Goal: Task Accomplishment & Management: Manage account settings

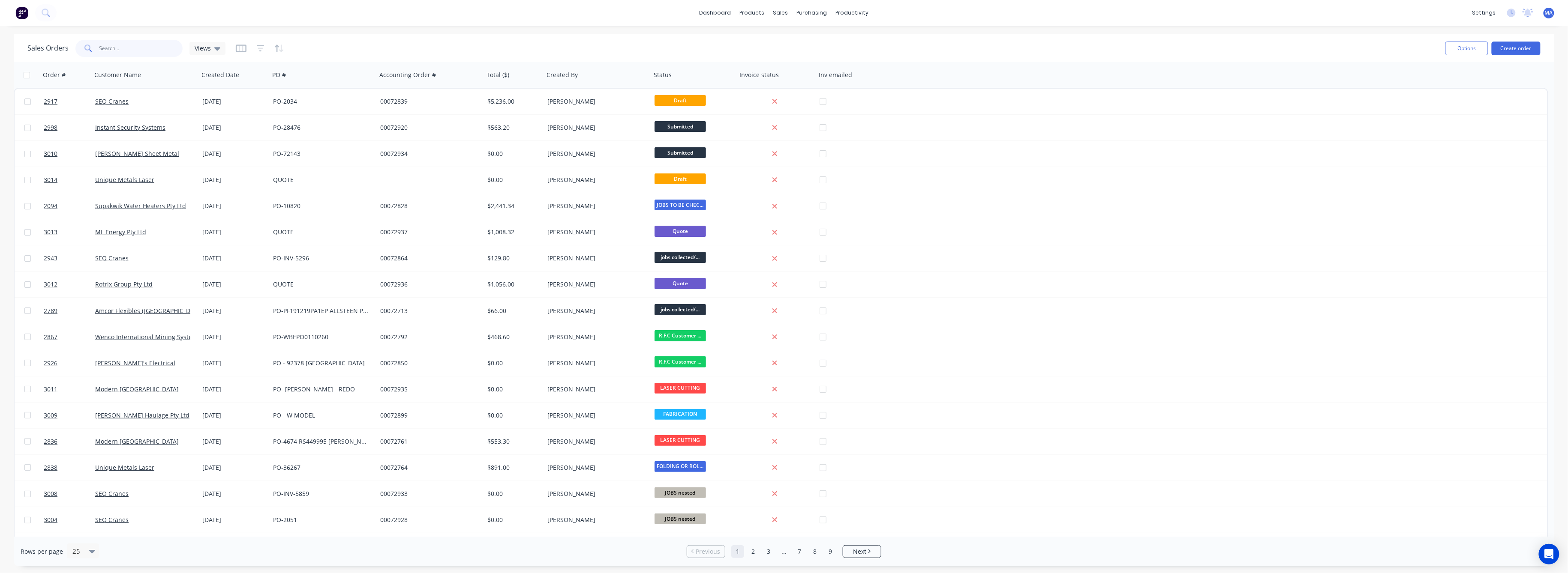
click at [105, 46] on input "text" at bounding box center [141, 48] width 84 height 17
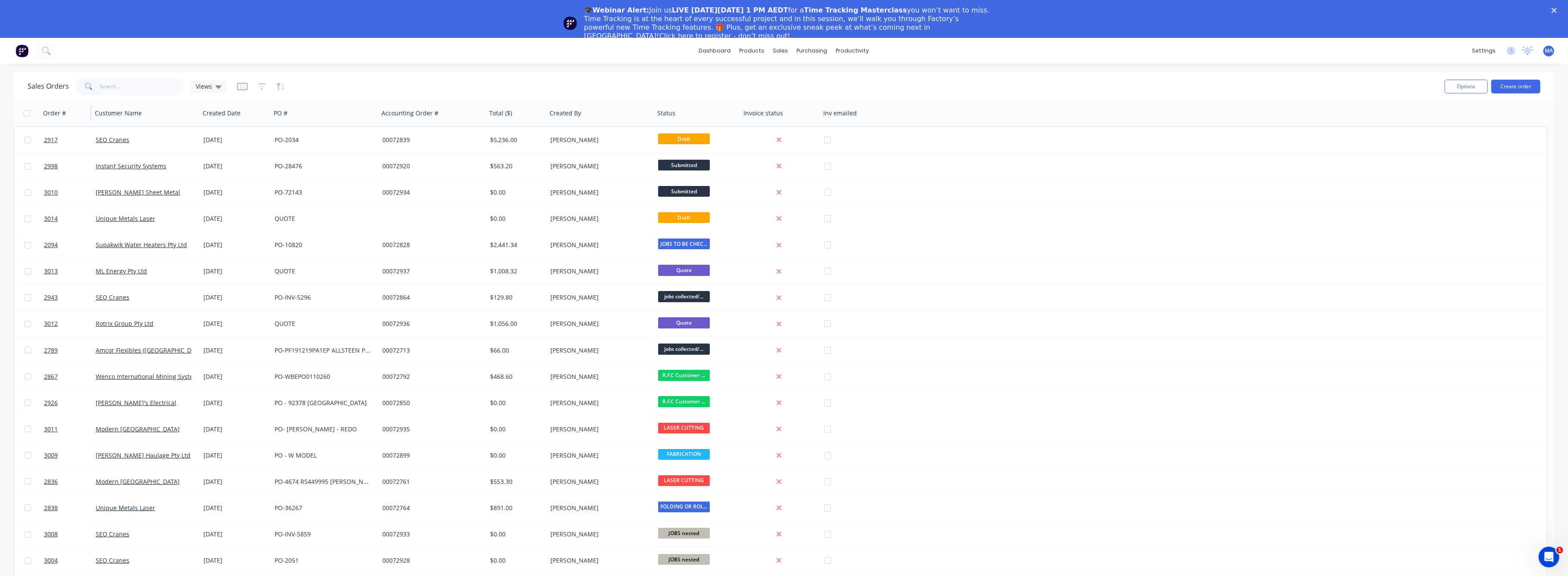
click at [56, 100] on div "Order #" at bounding box center [65, 113] width 51 height 26
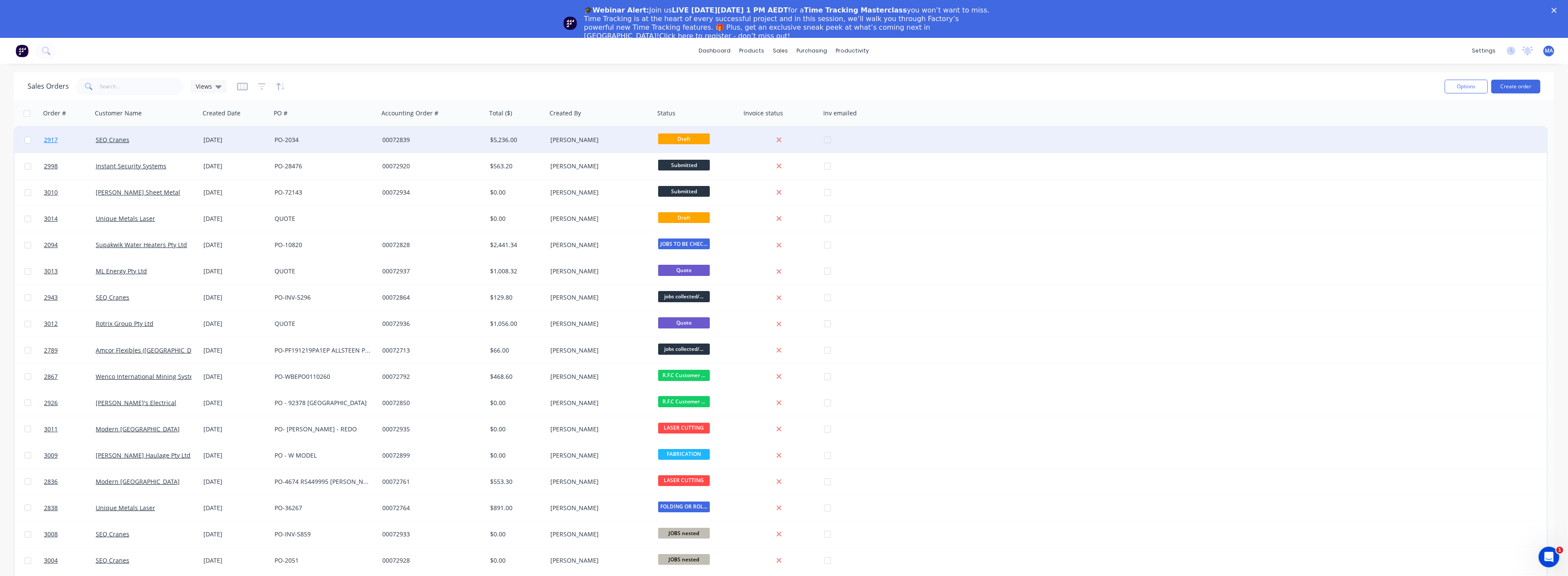
click at [50, 138] on span "2917" at bounding box center [51, 139] width 14 height 8
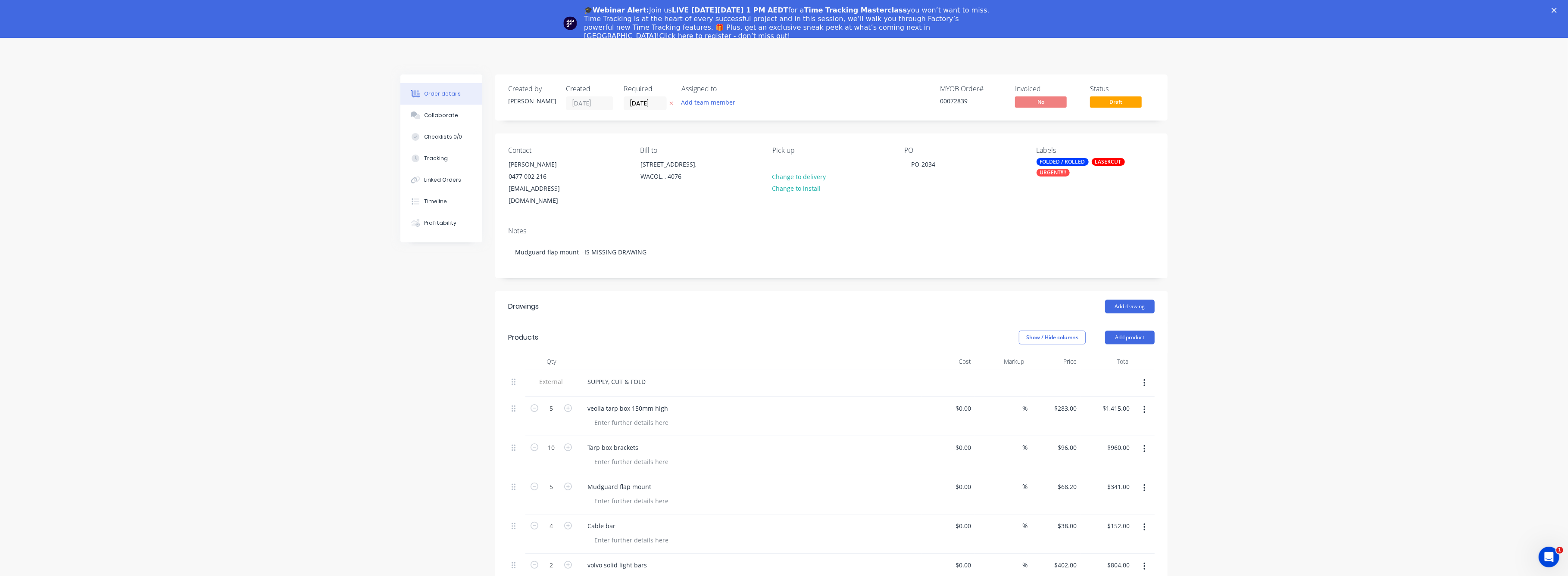
click at [1557, 9] on polygon "Close" at bounding box center [1553, 10] width 5 height 5
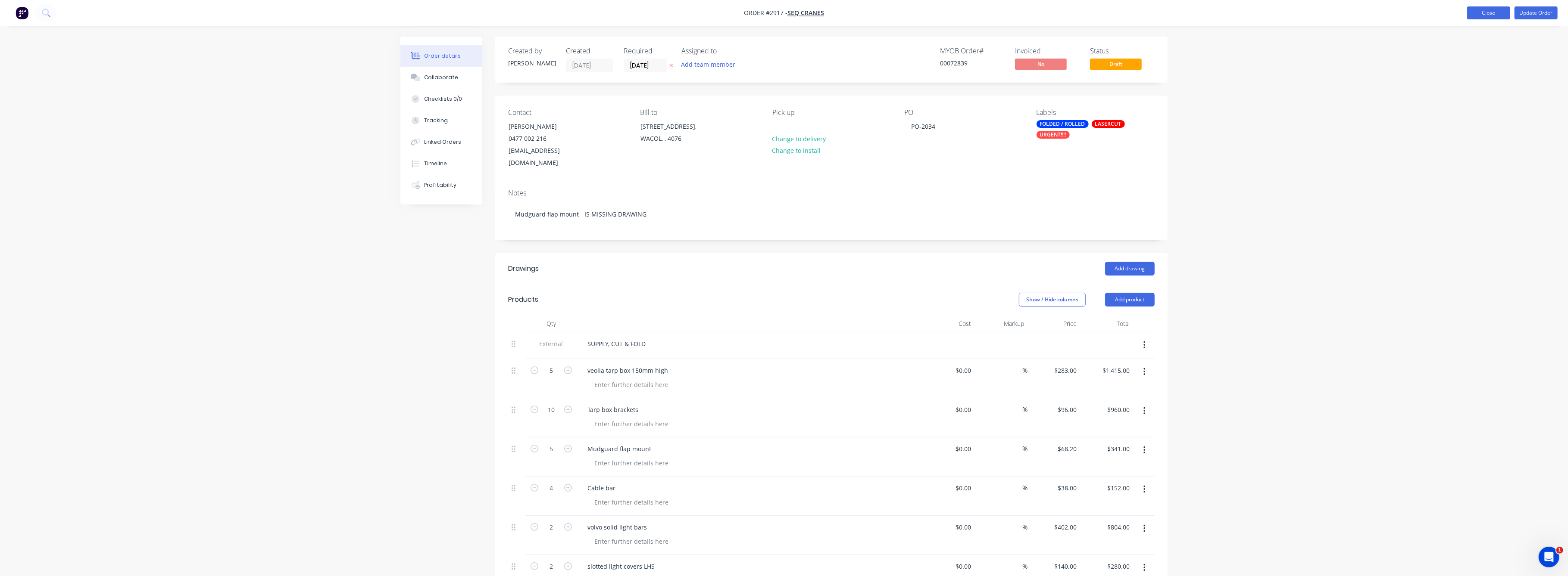
click at [1488, 11] on button "Close" at bounding box center [1488, 12] width 43 height 13
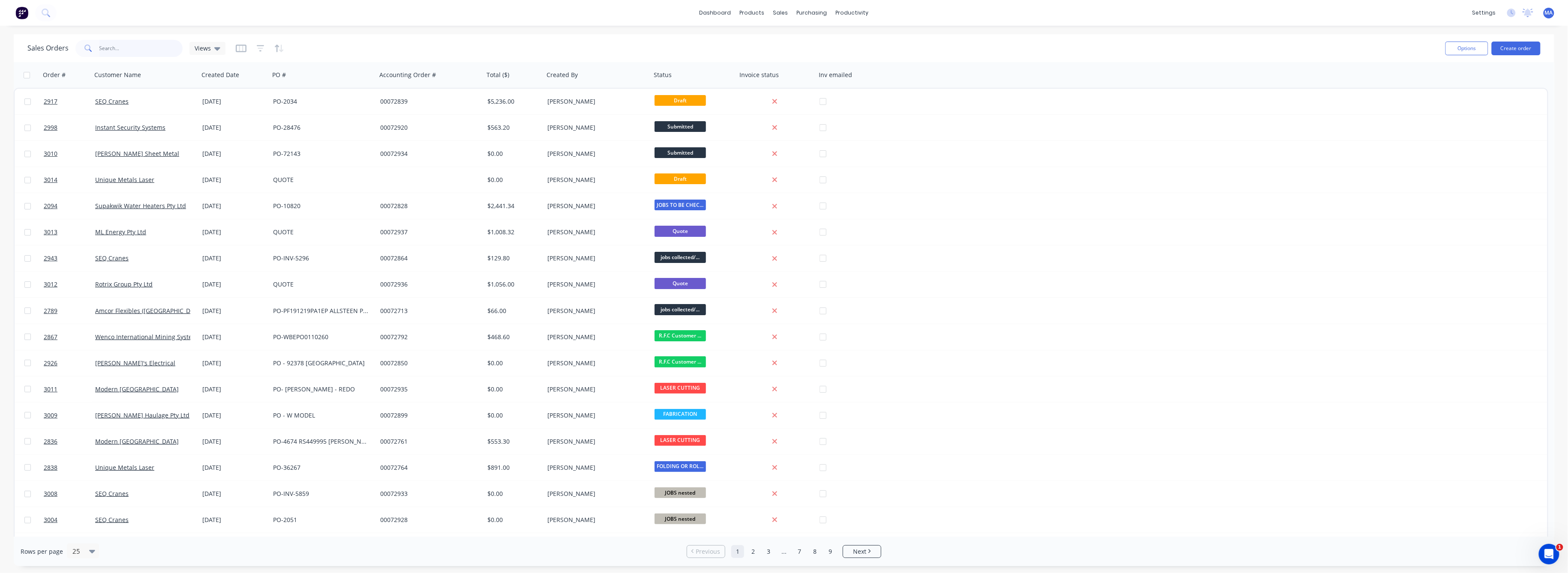
click at [109, 49] on input "text" at bounding box center [141, 48] width 84 height 17
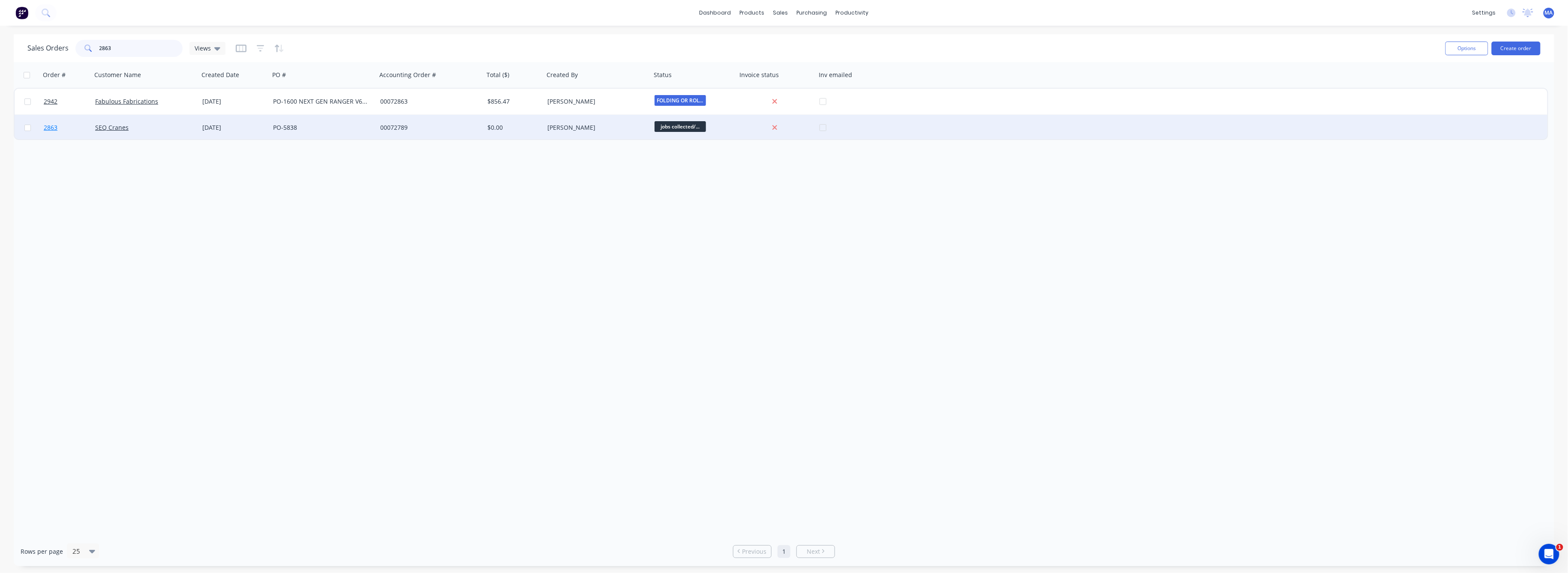
type input "2863"
click at [46, 126] on span "2863" at bounding box center [50, 127] width 14 height 8
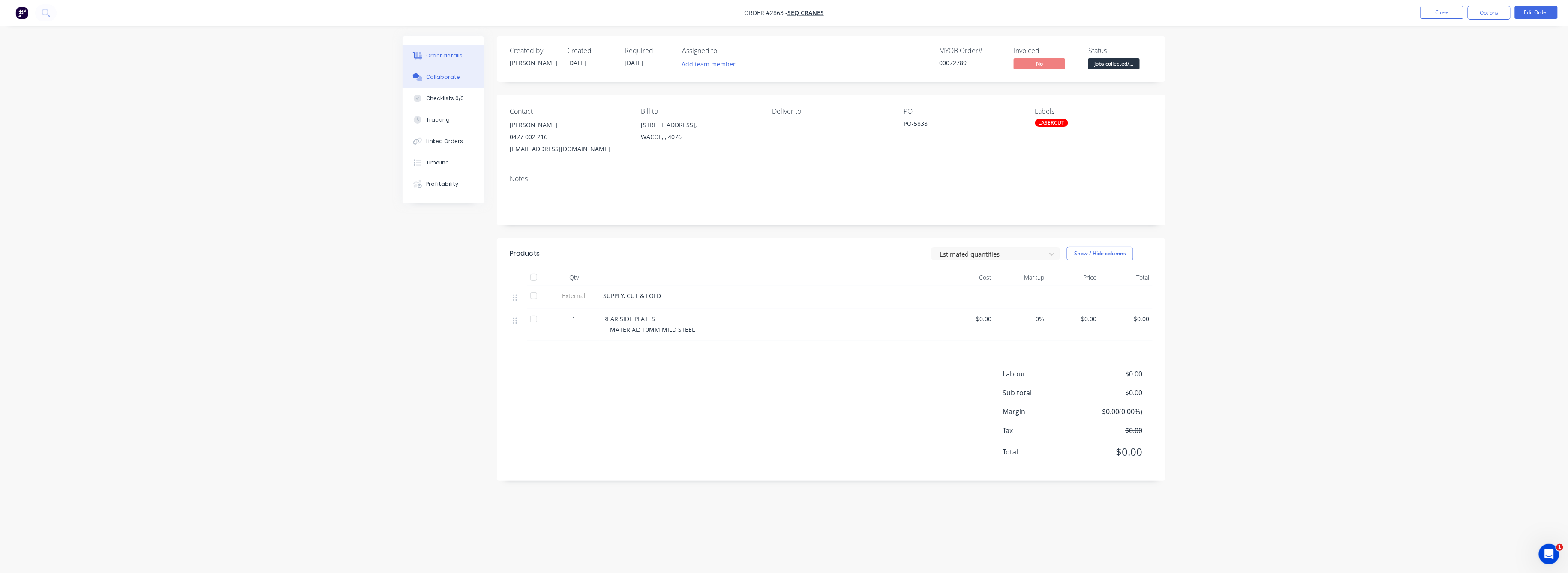
click at [442, 69] on button "Collaborate" at bounding box center [443, 77] width 82 height 21
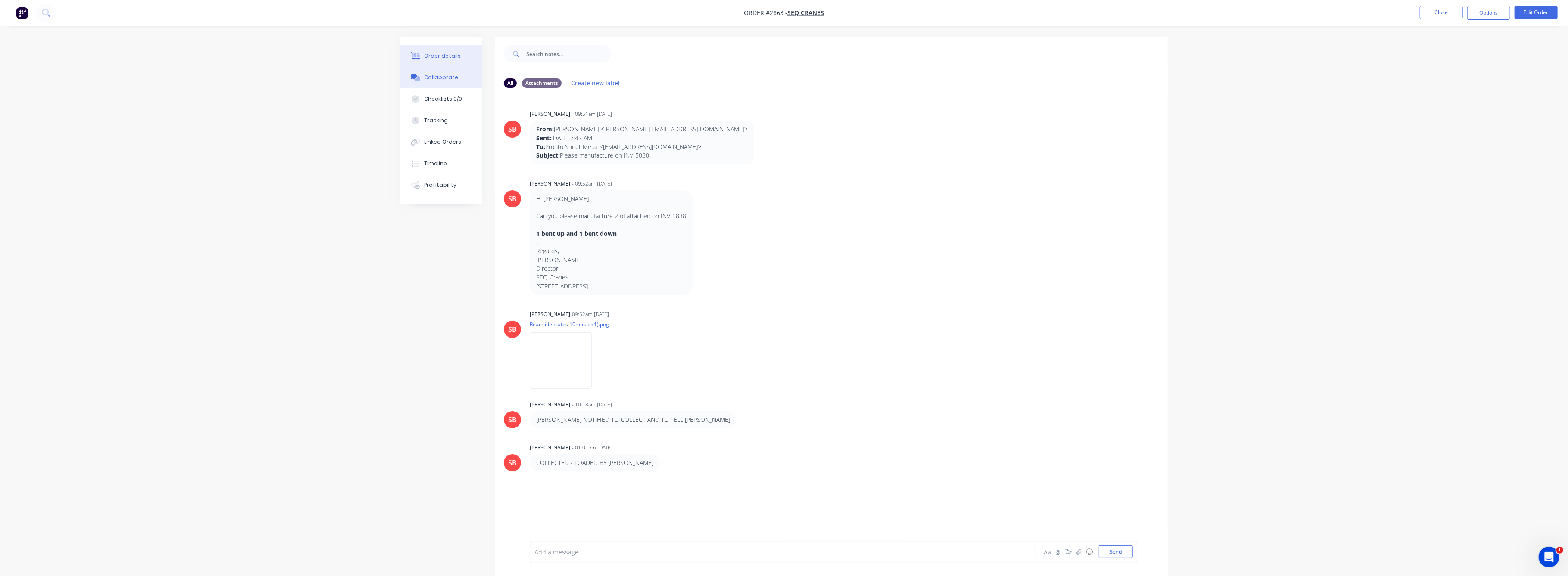
click at [442, 54] on div "Order details" at bounding box center [443, 56] width 37 height 8
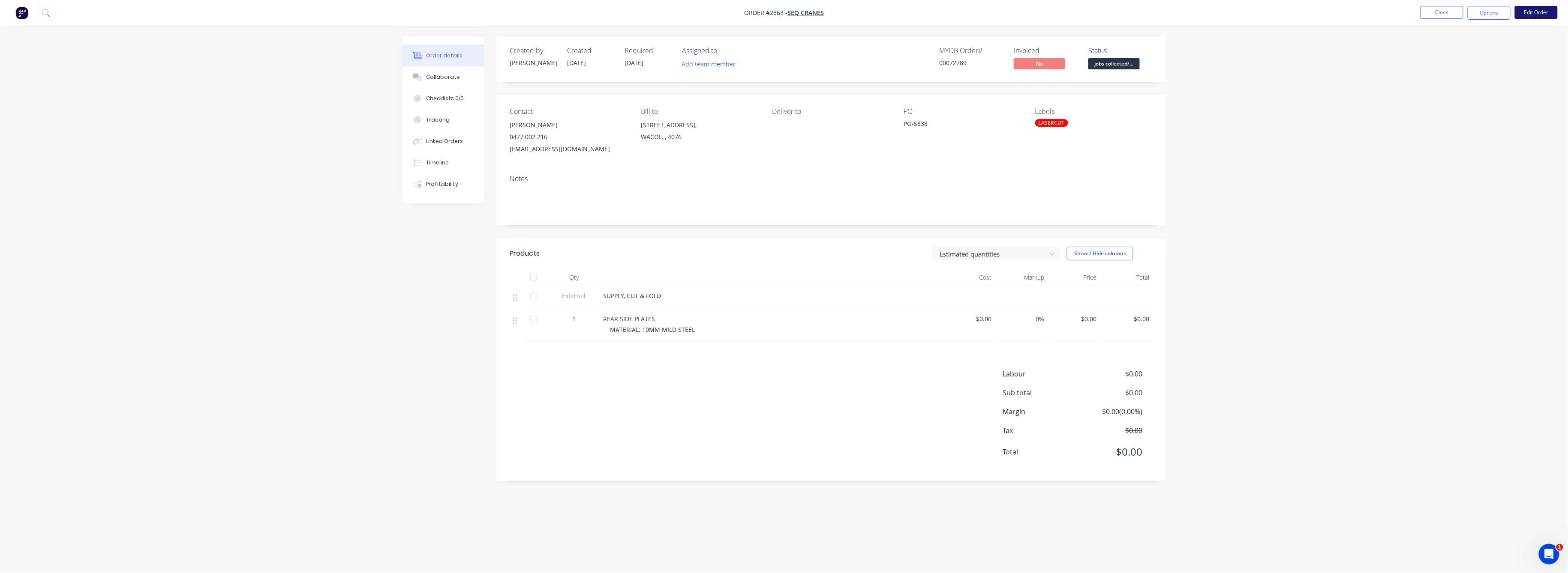
click at [1534, 6] on button "Edit Order" at bounding box center [1536, 12] width 43 height 13
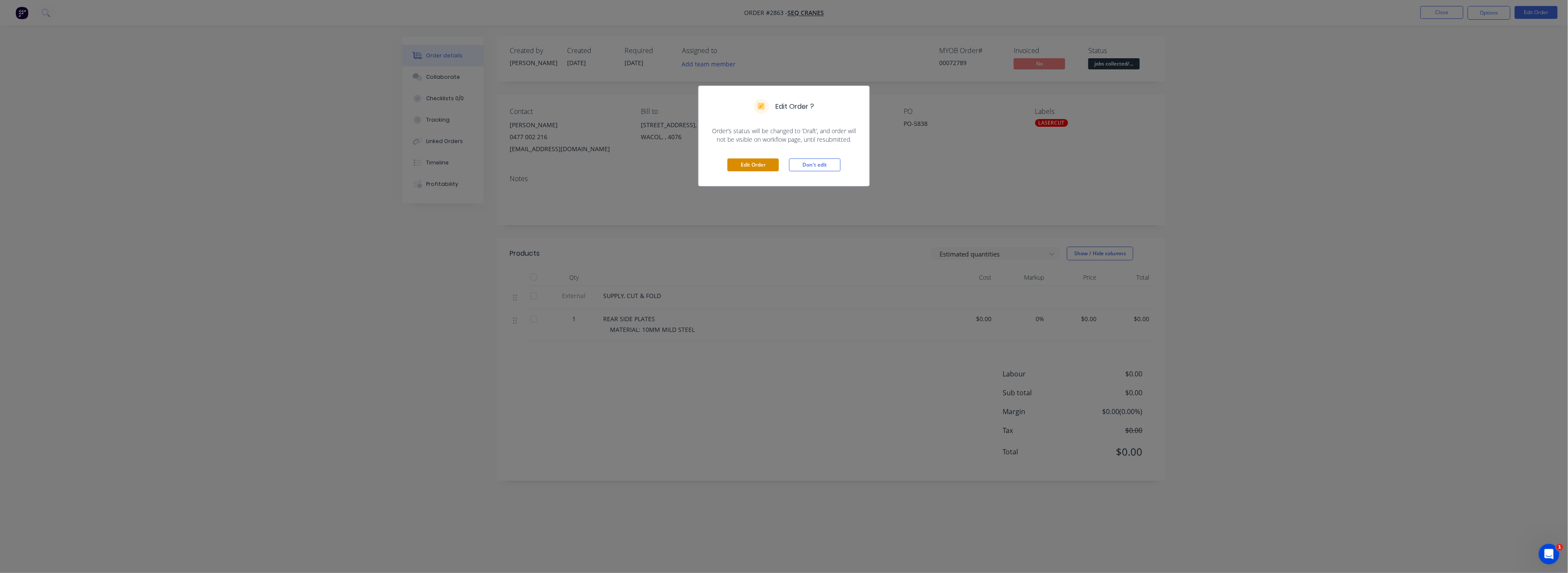
click at [746, 162] on button "Edit Order" at bounding box center [752, 165] width 51 height 13
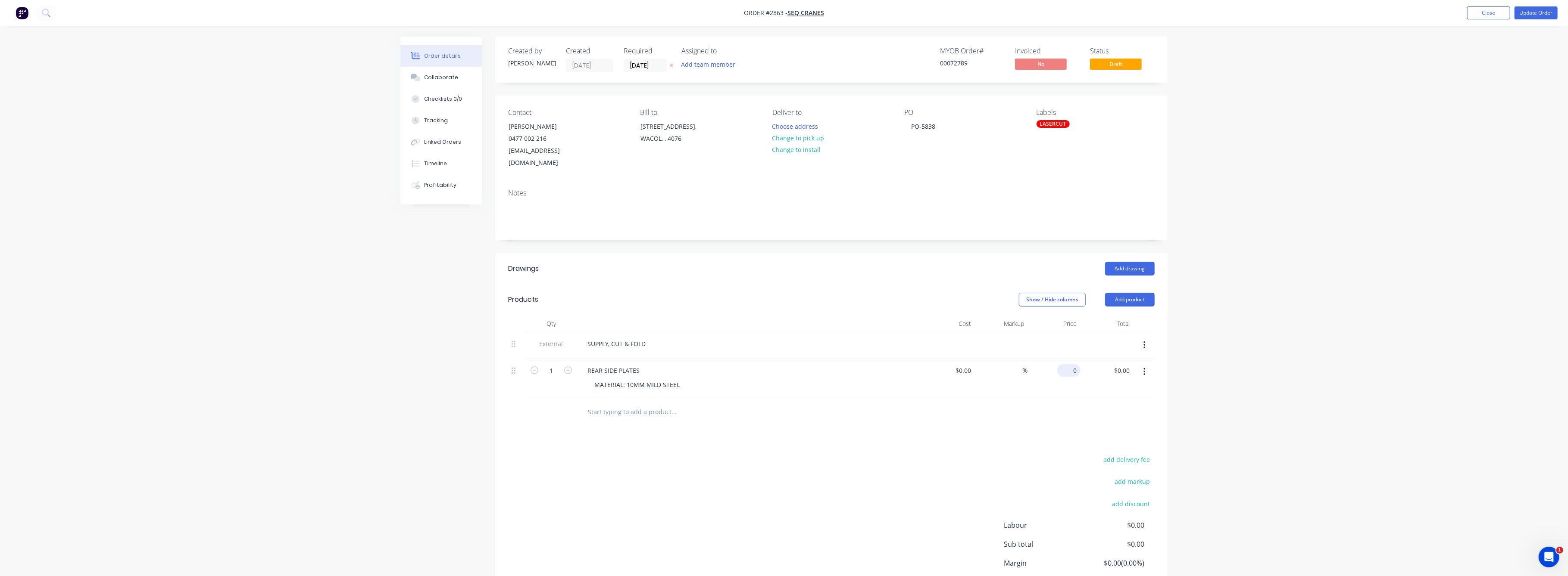
click at [1072, 365] on input "0" at bounding box center [1071, 371] width 20 height 12
type input "$495.00"
click at [1294, 378] on div "Order details Collaborate Checklists 0/0 Tracking Linked Orders Timeline Profit…" at bounding box center [784, 322] width 1568 height 646
click at [566, 367] on icon "button" at bounding box center [568, 371] width 8 height 8
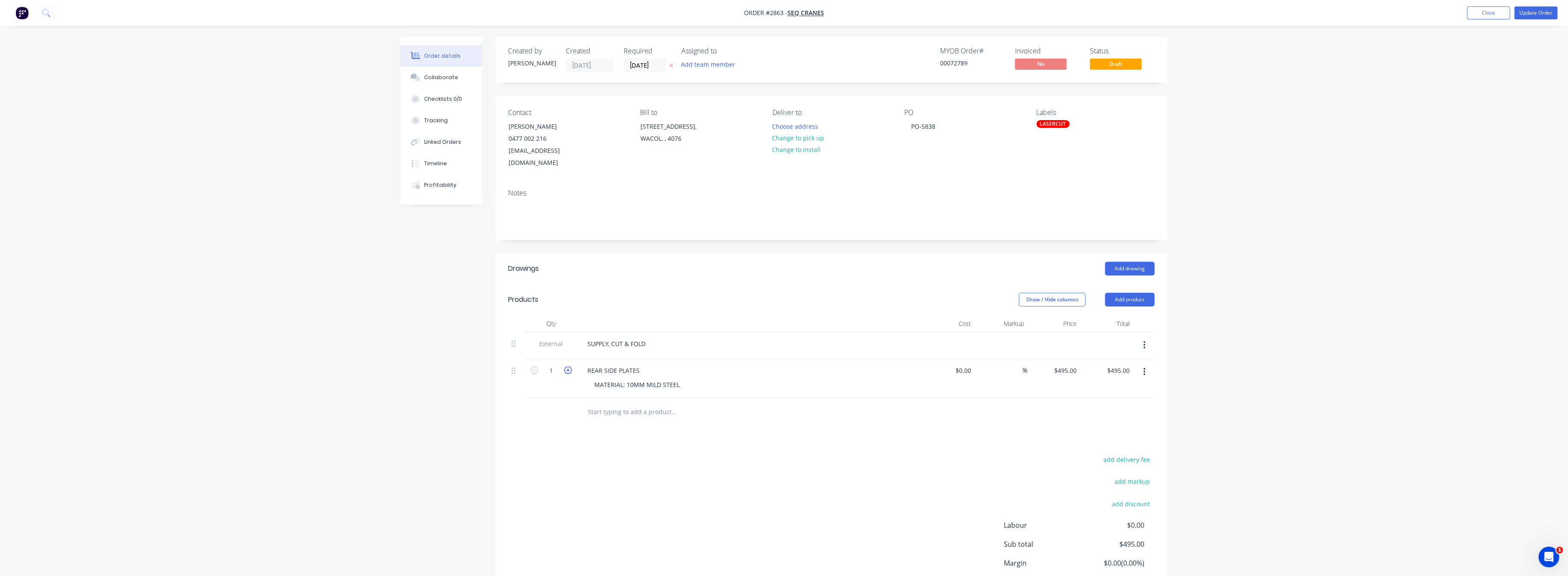
type input "2"
type input "$990.00"
click at [1532, 14] on button "Update Order" at bounding box center [1536, 12] width 43 height 13
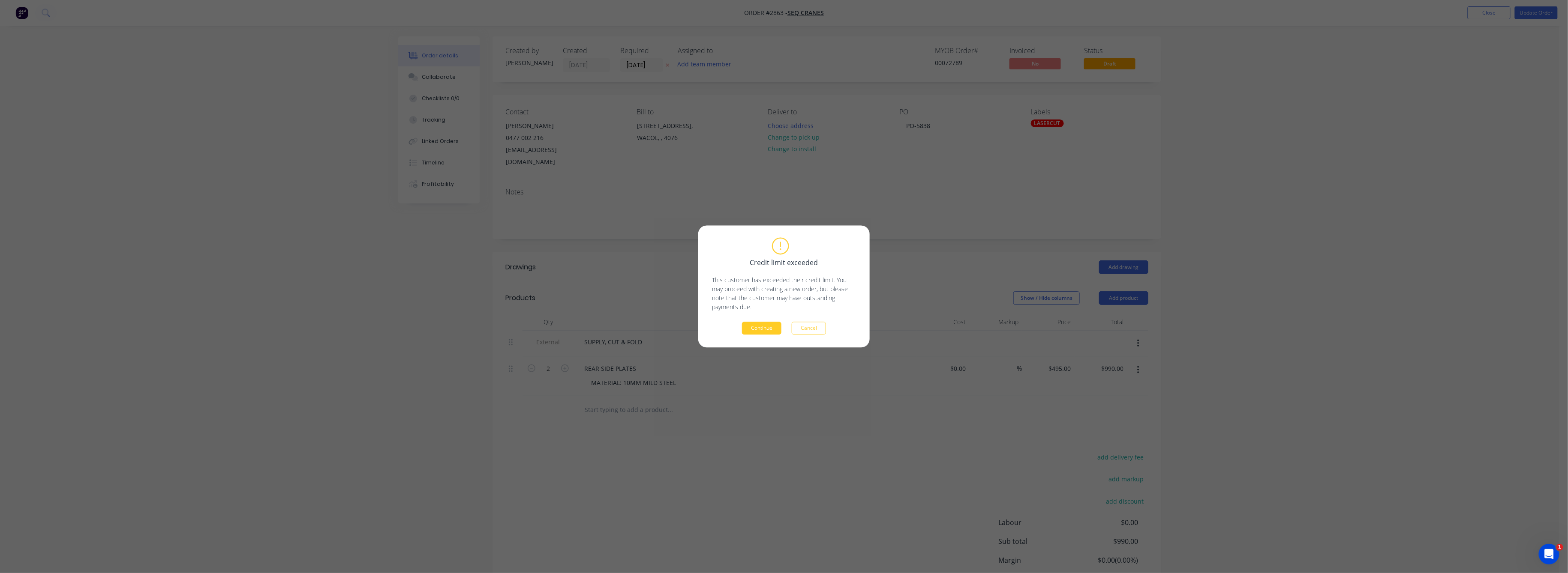
click at [756, 325] on button "Continue" at bounding box center [762, 328] width 40 height 13
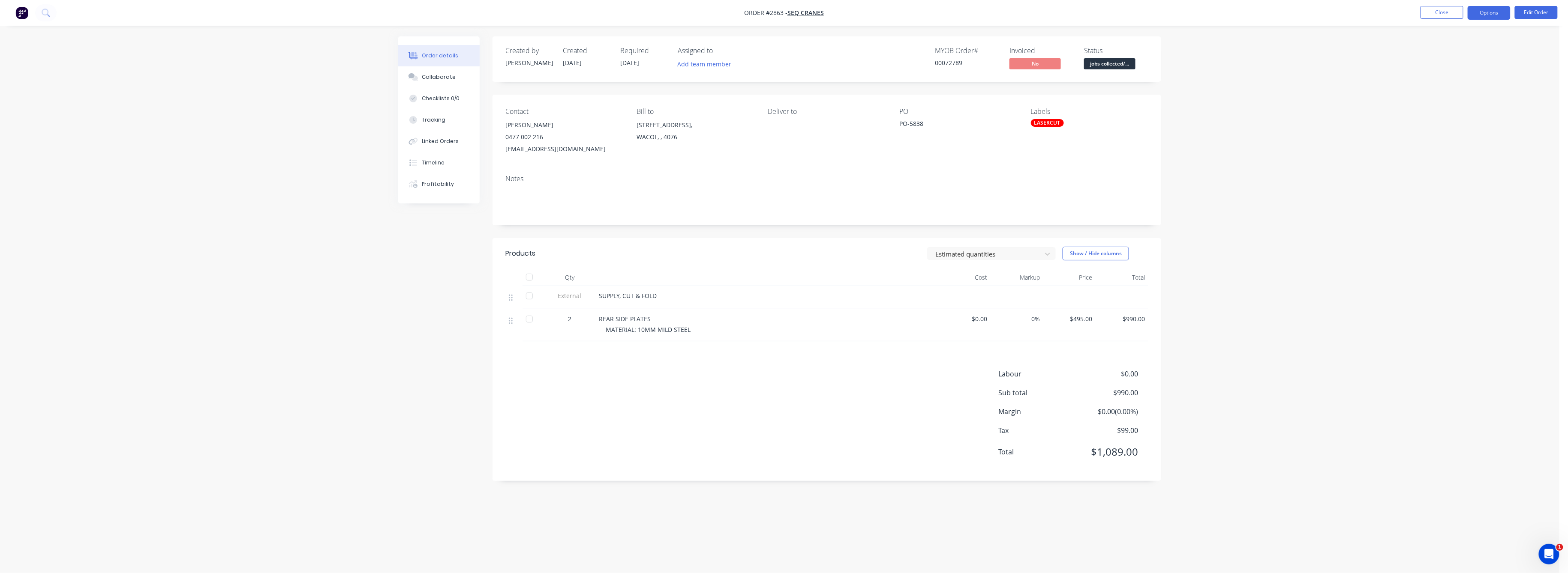
click at [1486, 11] on button "Options" at bounding box center [1489, 13] width 43 height 14
click at [1438, 14] on button "Close" at bounding box center [1442, 12] width 43 height 13
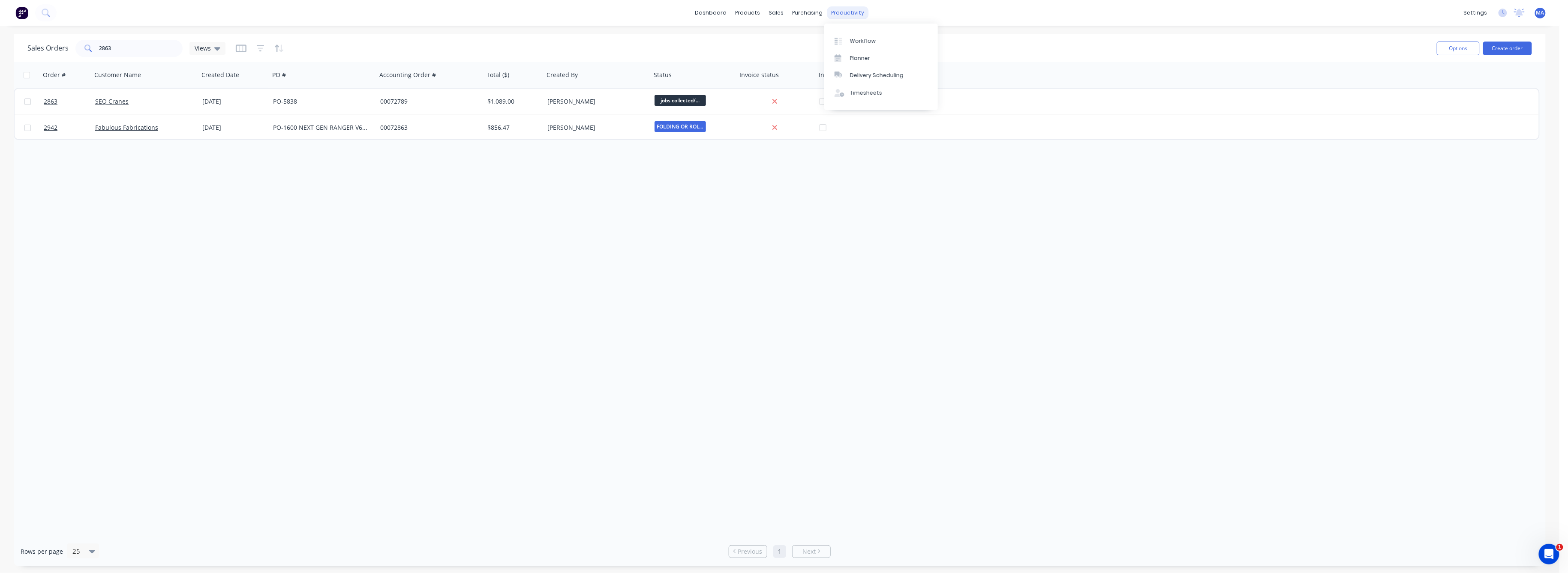
click at [835, 11] on div "productivity" at bounding box center [848, 12] width 42 height 13
click at [861, 40] on div "Workflow" at bounding box center [863, 41] width 26 height 8
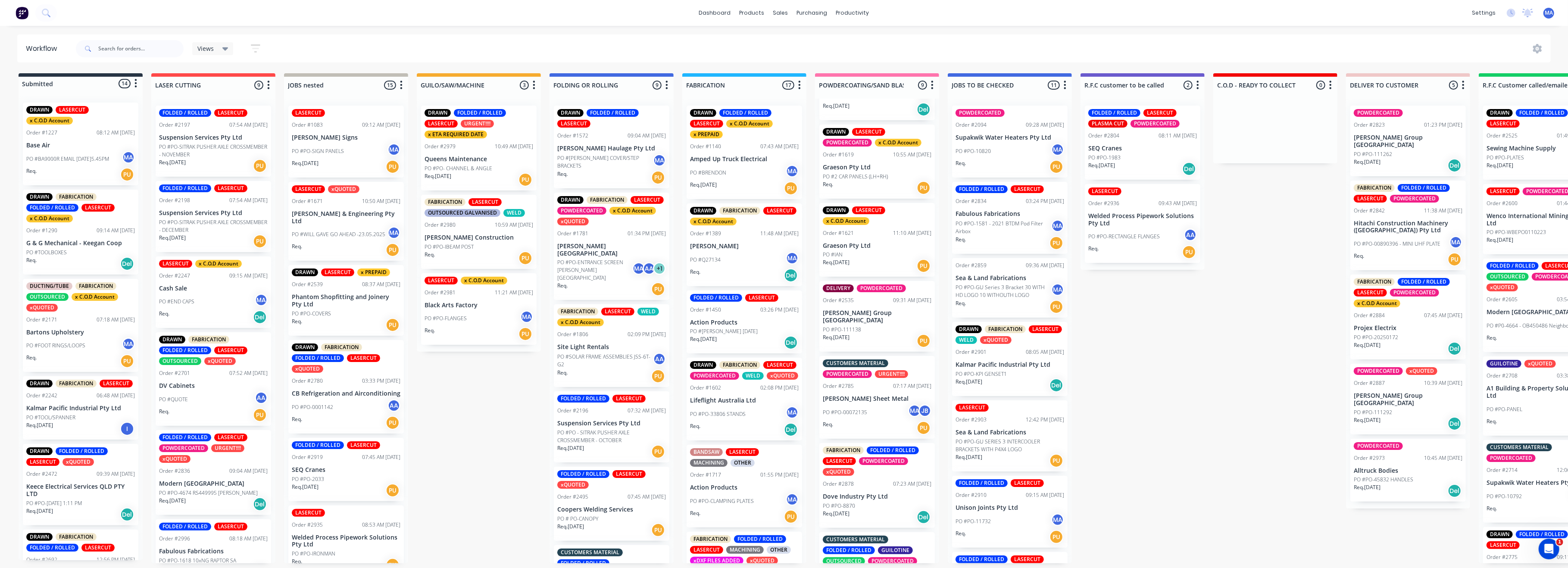
scroll to position [115, 0]
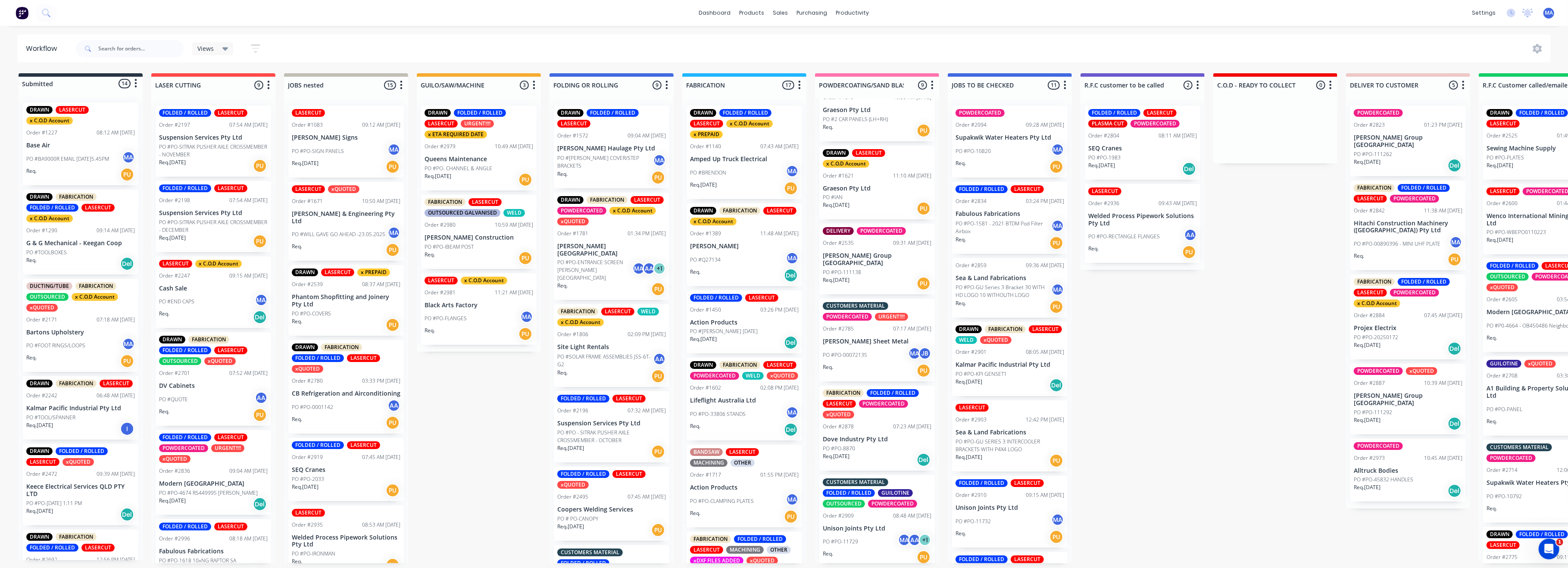
click at [849, 436] on p "Dove Industry Pty Ltd" at bounding box center [877, 440] width 109 height 8
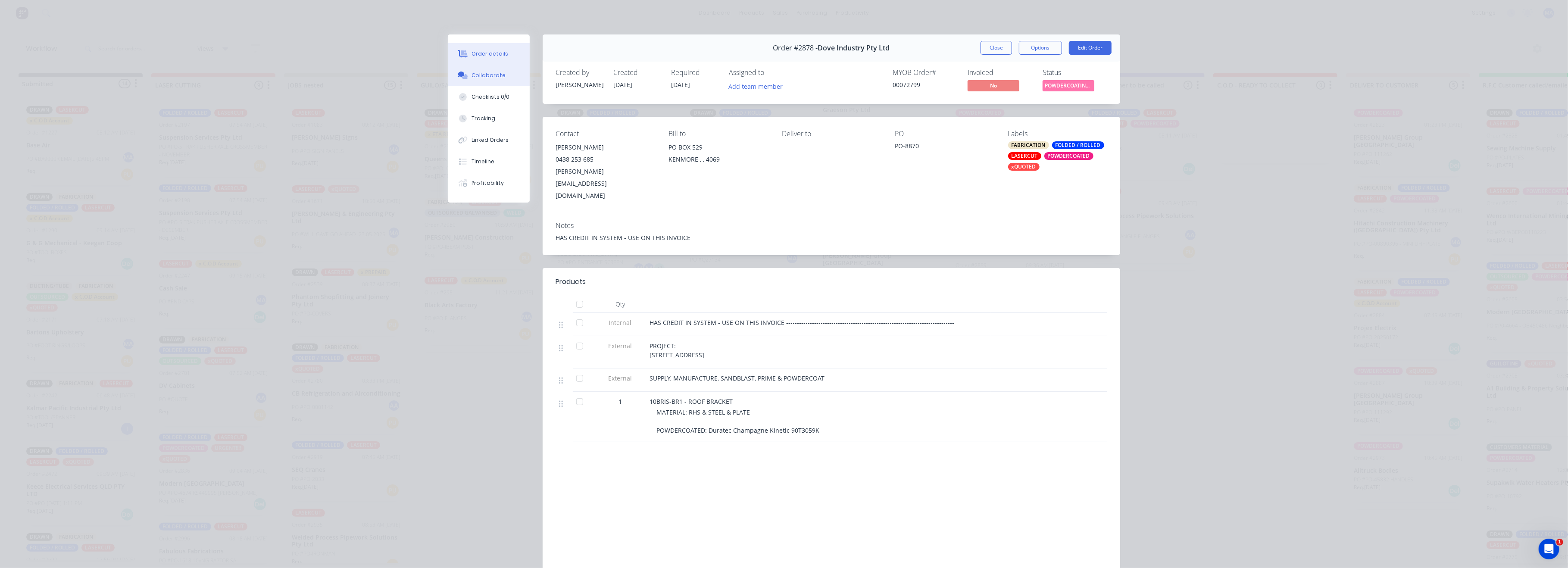
click at [490, 74] on div "Collaborate" at bounding box center [489, 75] width 34 height 8
